Goal: Transaction & Acquisition: Book appointment/travel/reservation

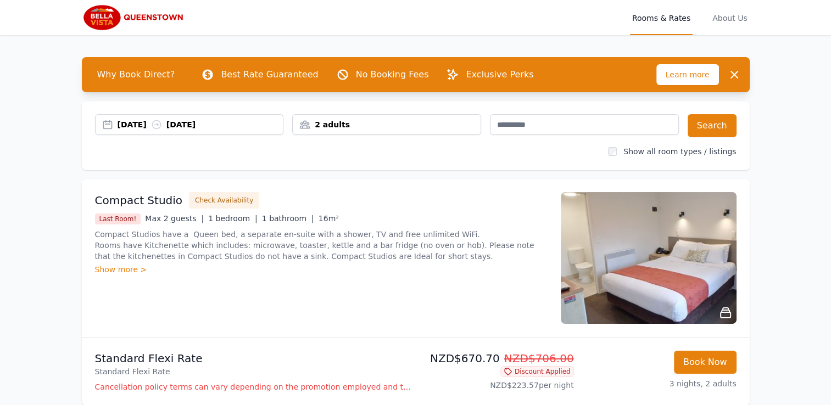
scroll to position [33, 0]
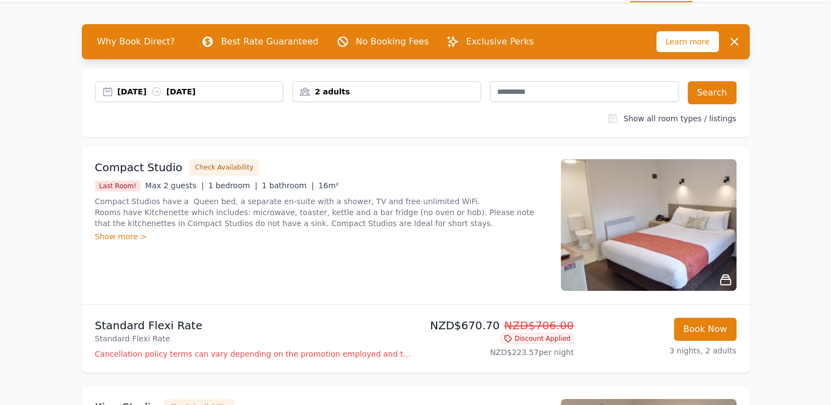
click at [329, 223] on p "Compact Studios have a Queen bed, a separate en-suite with a shower, TV and fre…" at bounding box center [321, 212] width 453 height 33
click at [137, 236] on div "Show more >" at bounding box center [321, 236] width 453 height 11
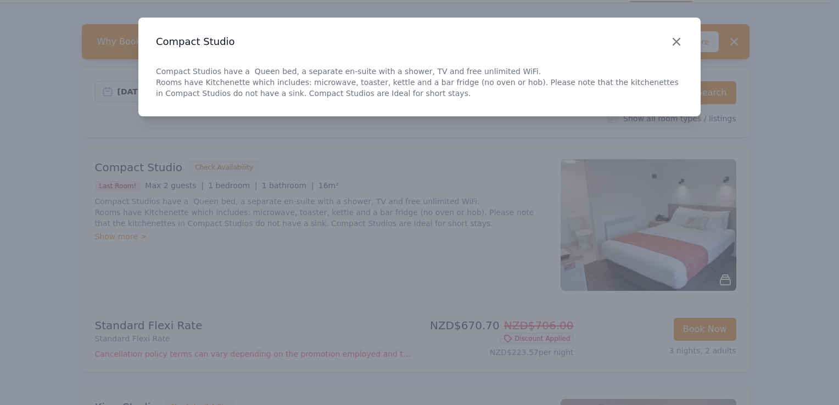
click at [672, 38] on icon "button" at bounding box center [676, 41] width 13 height 13
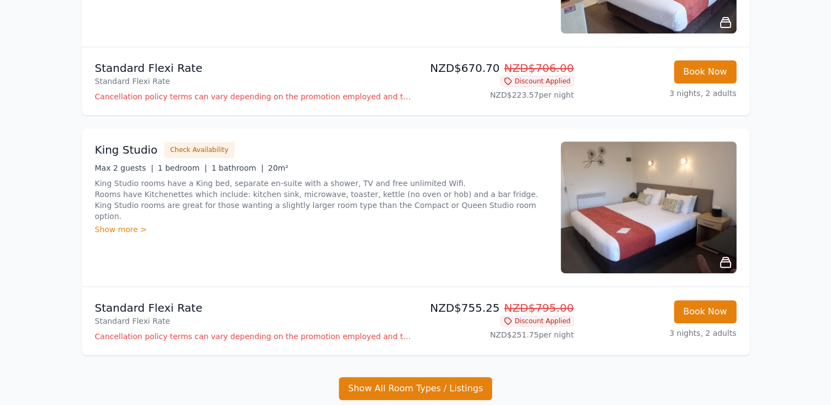
scroll to position [297, 0]
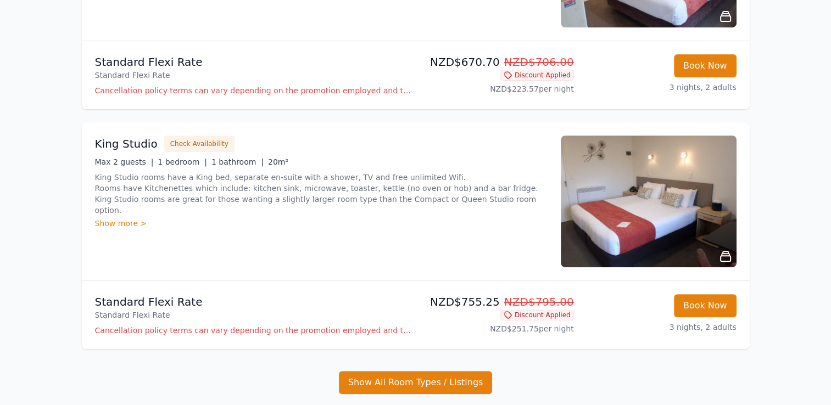
click at [133, 218] on div "Show more >" at bounding box center [321, 223] width 453 height 11
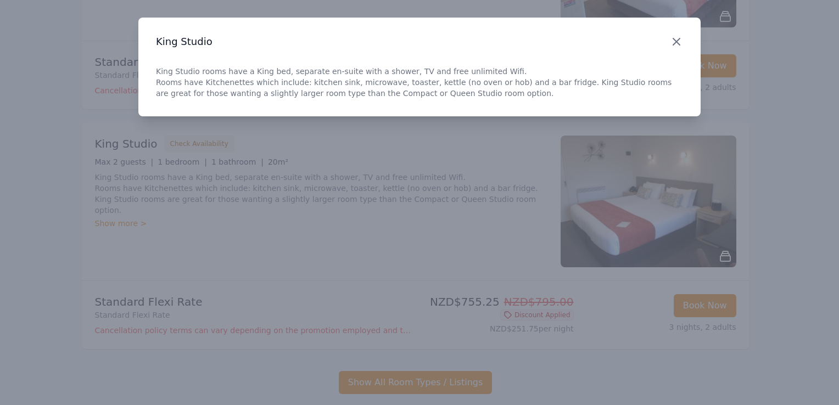
click at [677, 38] on icon "button" at bounding box center [676, 41] width 13 height 13
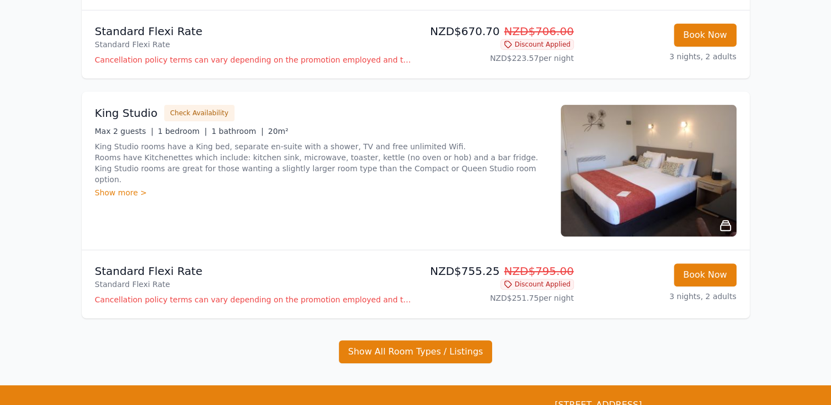
scroll to position [329, 0]
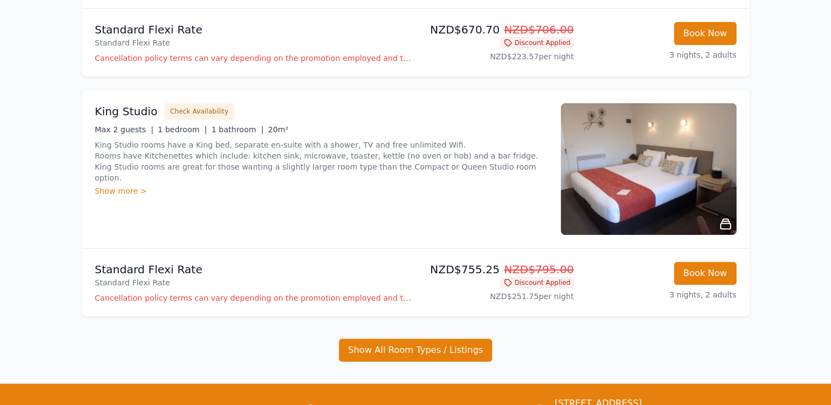
click at [708, 189] on img at bounding box center [649, 169] width 176 height 132
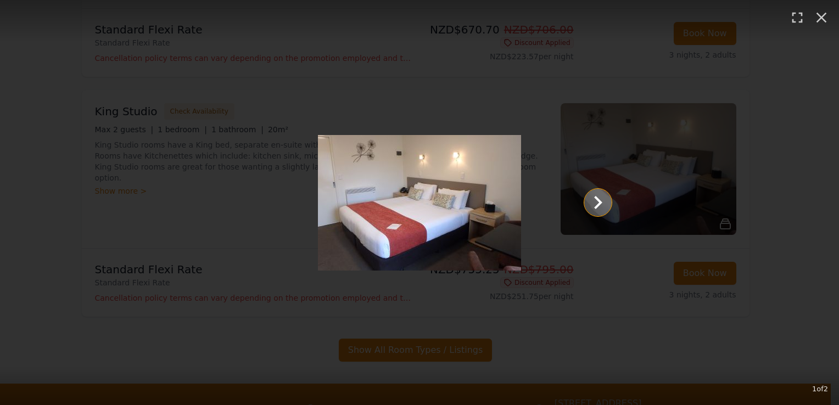
click at [598, 205] on icon "Show slide 2 of 2" at bounding box center [598, 202] width 8 height 13
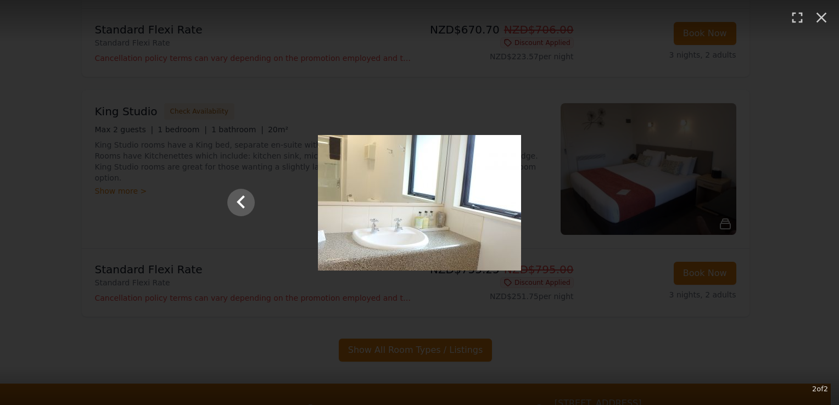
click at [669, 287] on div "2 of 2" at bounding box center [419, 202] width 839 height 405
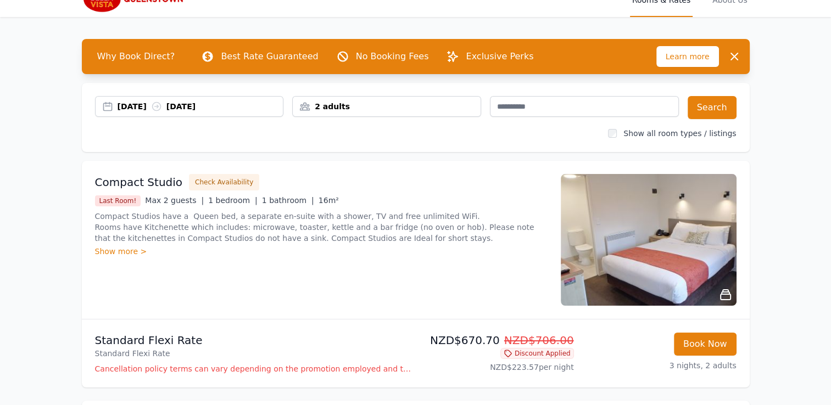
scroll to position [0, 0]
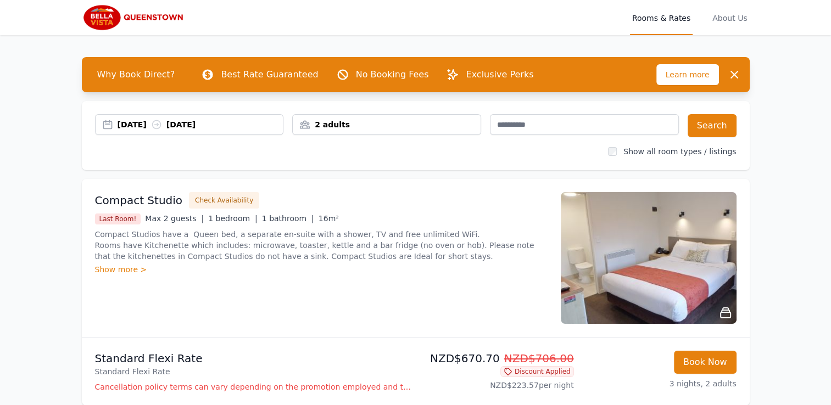
click at [441, 125] on div "2 adults" at bounding box center [387, 124] width 188 height 11
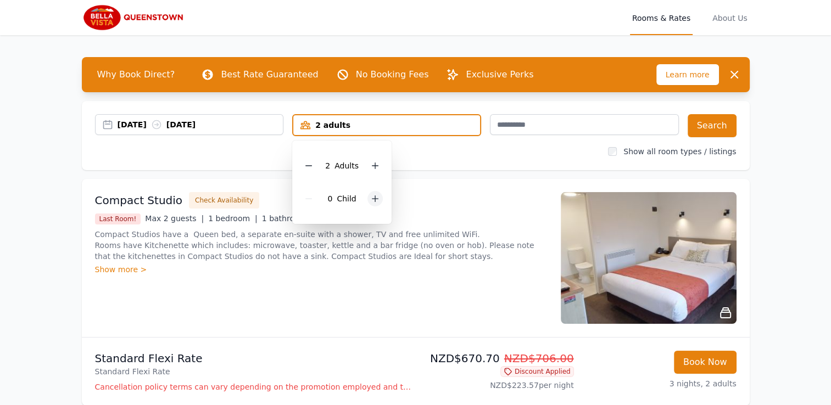
click at [371, 203] on div at bounding box center [374, 198] width 15 height 15
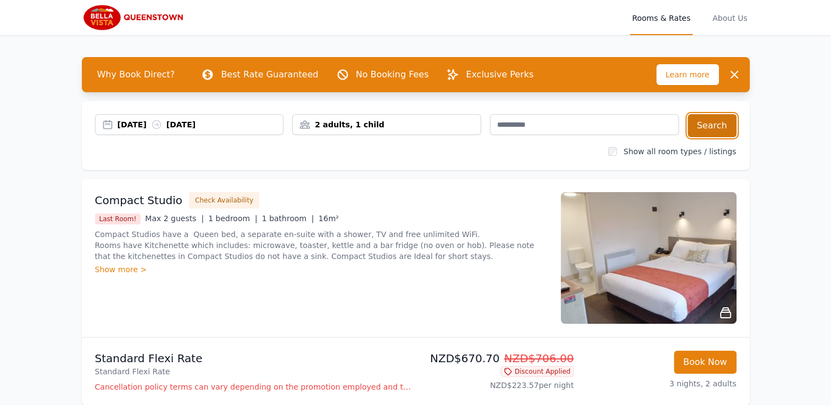
click at [712, 120] on button "Search" at bounding box center [712, 125] width 49 height 23
